Goal: Use online tool/utility: Utilize a website feature to perform a specific function

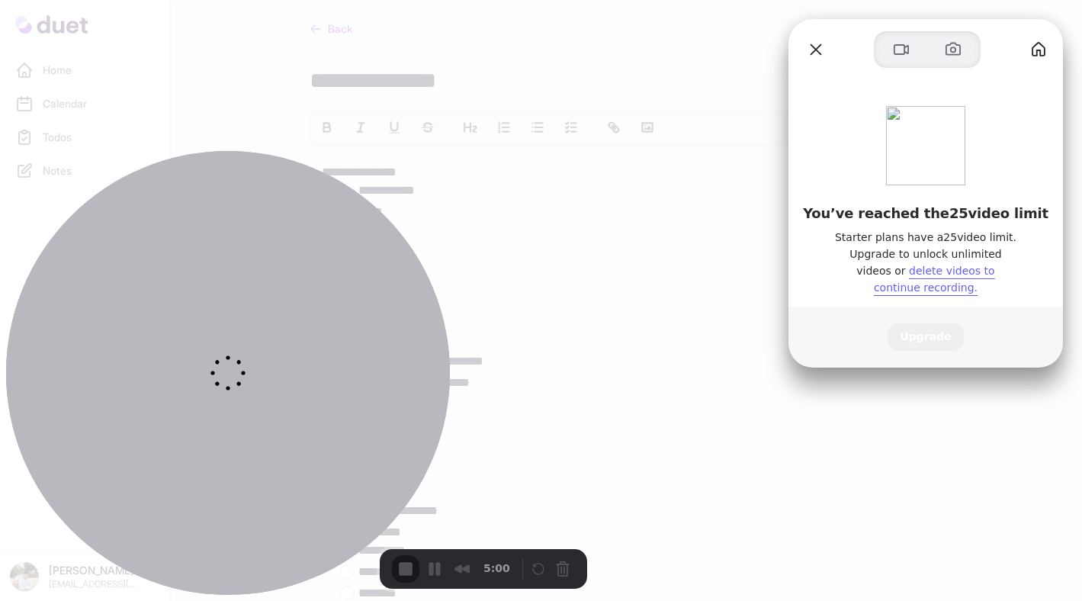
scroll to position [1956, 0]
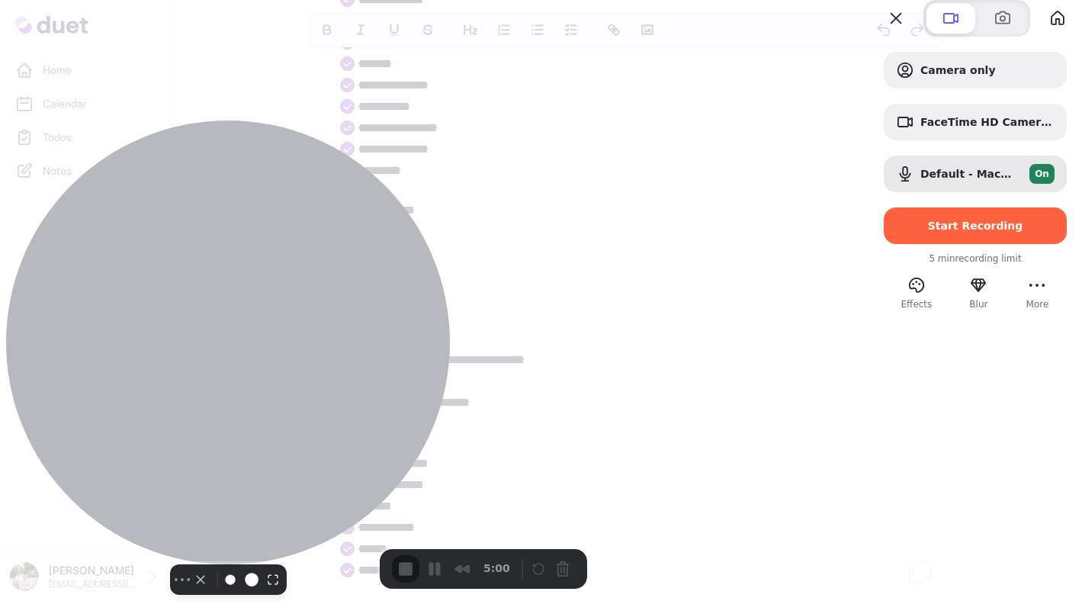
click at [191, 567] on div "Select video screen size" at bounding box center [237, 579] width 92 height 24
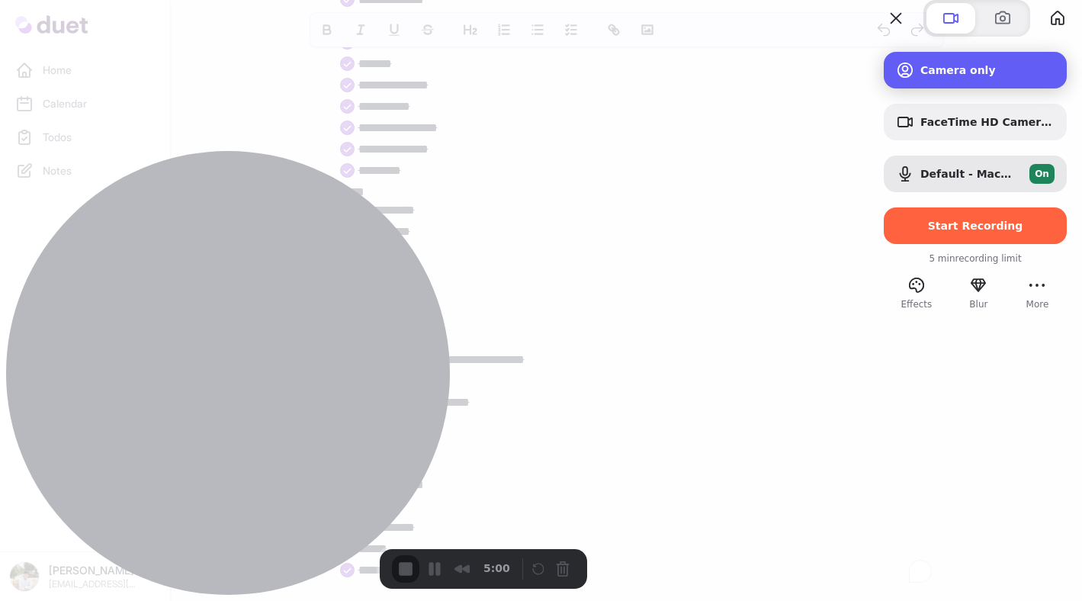
click at [901, 88] on div "Camera only" at bounding box center [974, 70] width 183 height 37
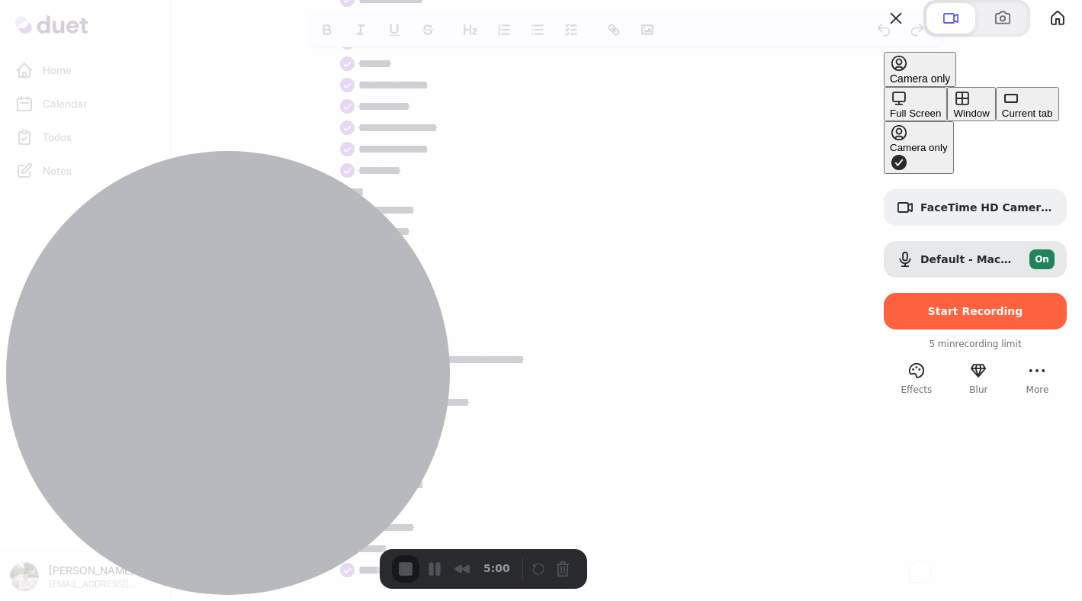
click at [883, 116] on button "Full Screen" at bounding box center [914, 104] width 63 height 34
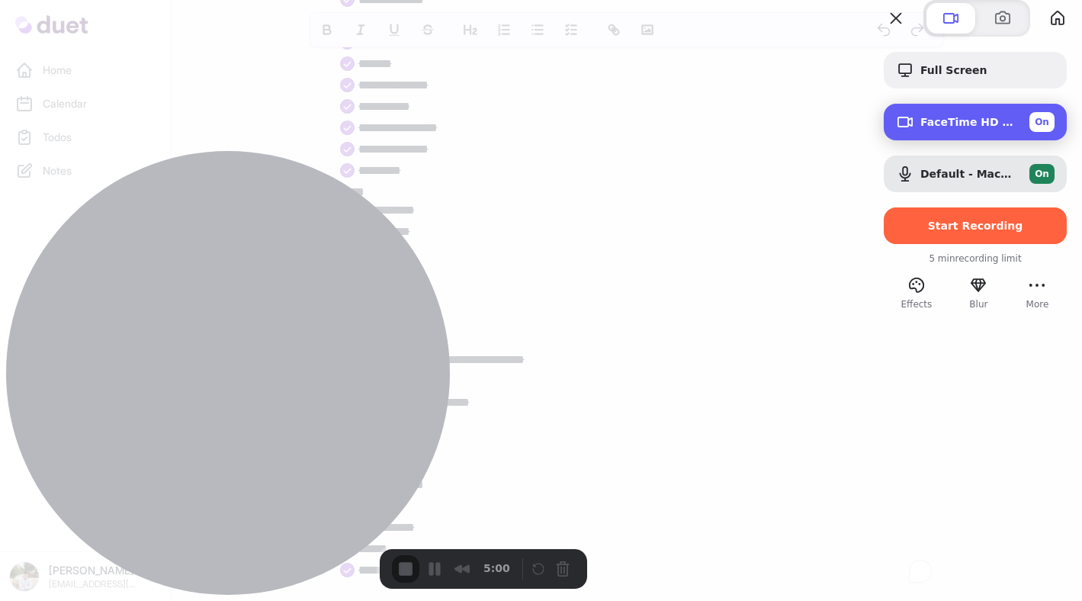
click at [920, 128] on span "FaceTime HD Camera (1C1C:B782)" at bounding box center [968, 122] width 97 height 12
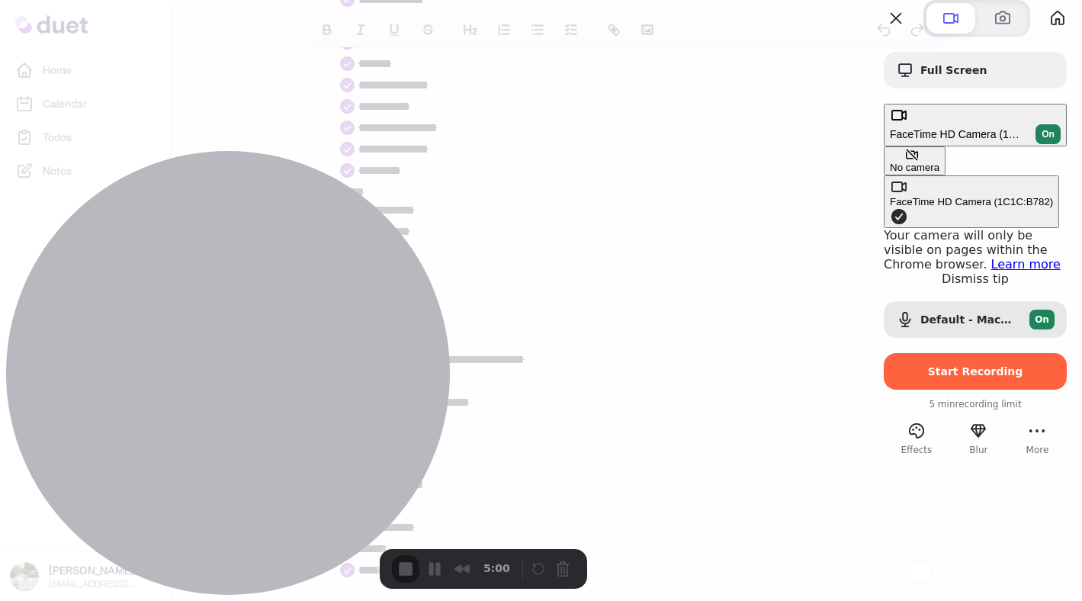
click at [889, 162] on div "No camera" at bounding box center [914, 167] width 50 height 11
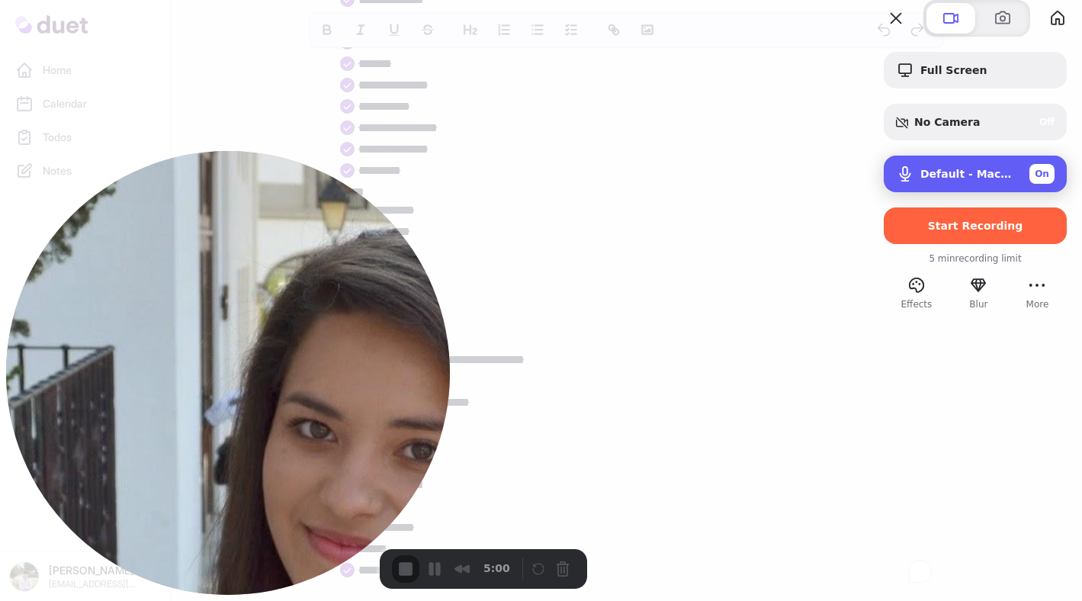
click at [920, 180] on span "Default - MacBook Air Microphone (Built-in)" at bounding box center [968, 174] width 97 height 12
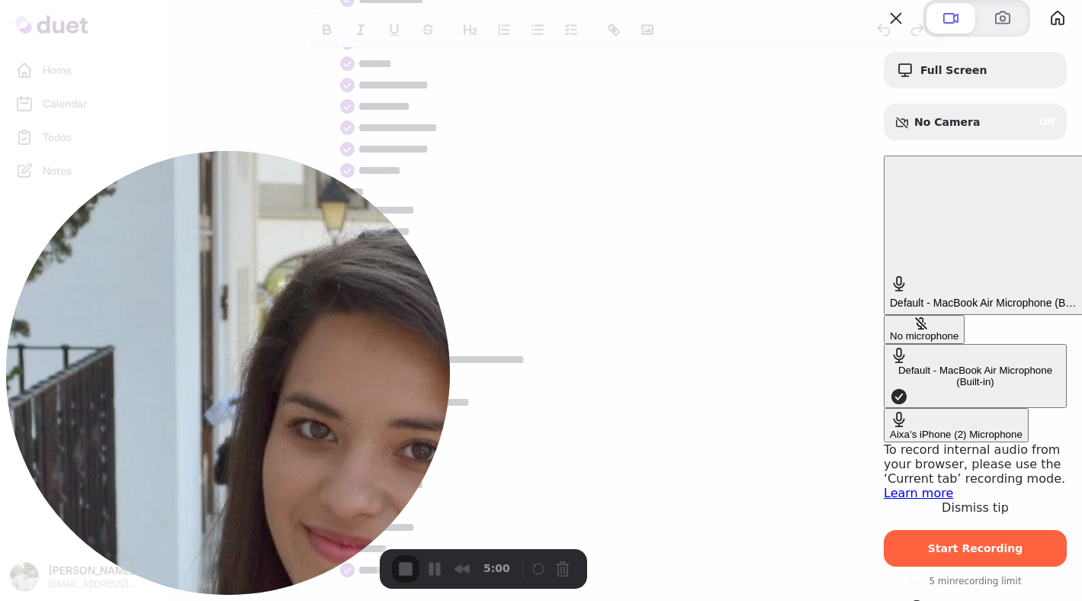
click at [883, 315] on button "No microphone" at bounding box center [923, 329] width 81 height 29
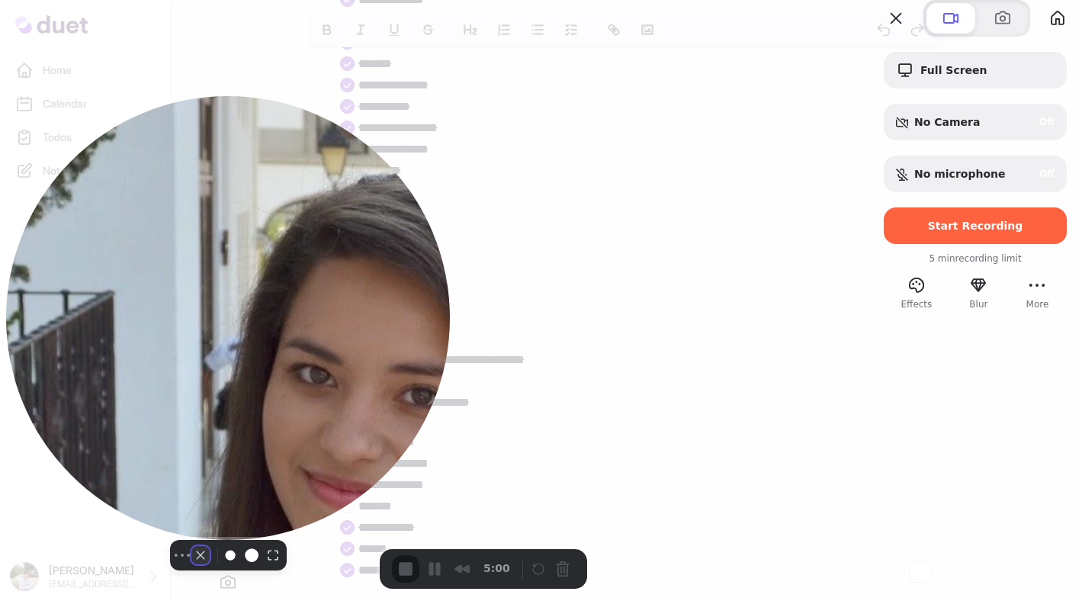
click at [193, 564] on button "Camera off" at bounding box center [200, 555] width 18 height 18
